Goal: Transaction & Acquisition: Purchase product/service

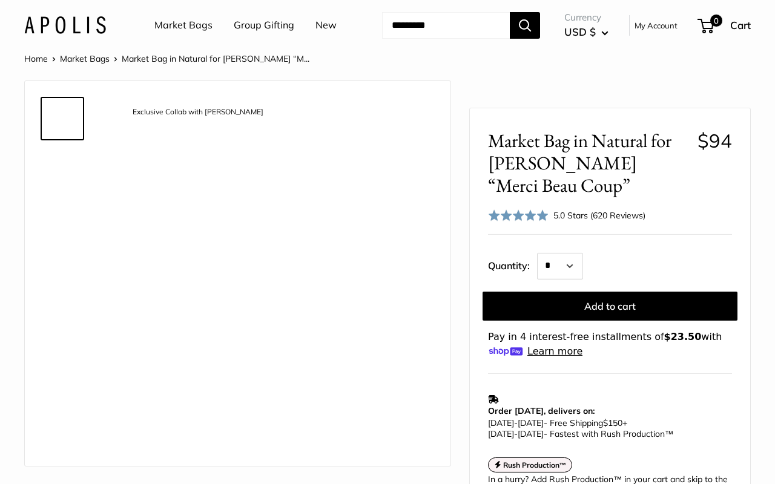
scroll to position [78, 0]
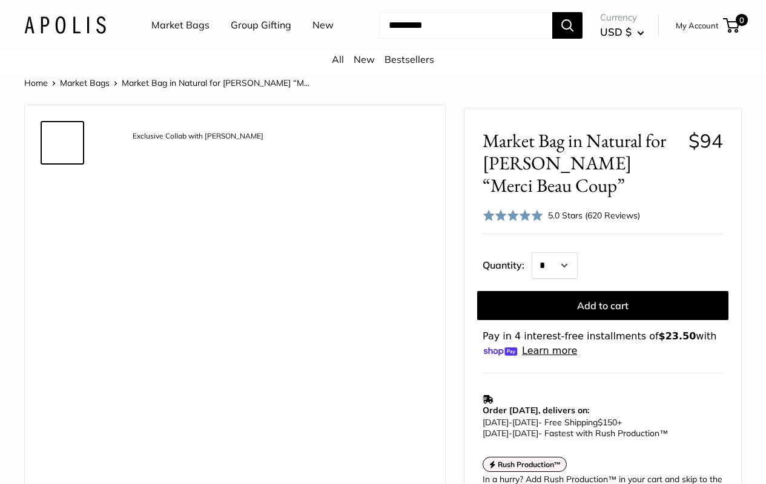
click at [603, 317] on button "Add to cart" at bounding box center [602, 305] width 251 height 29
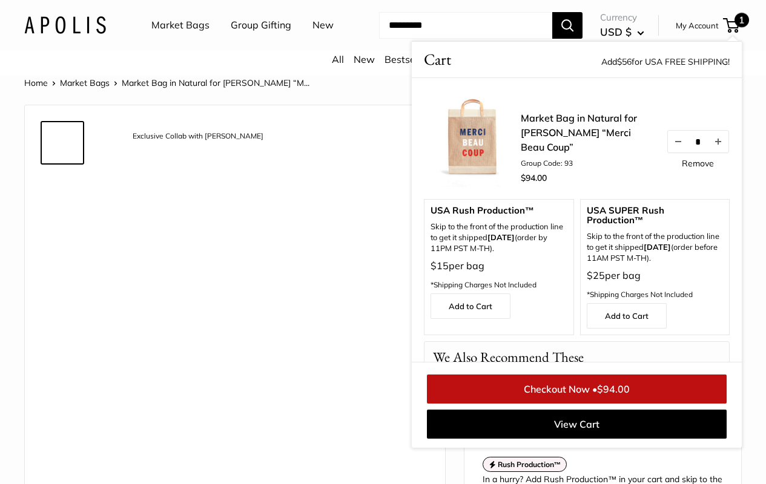
click at [576, 404] on link "Checkout Now • $94.00" at bounding box center [577, 389] width 300 height 29
